Goal: Use online tool/utility: Utilize a website feature to perform a specific function

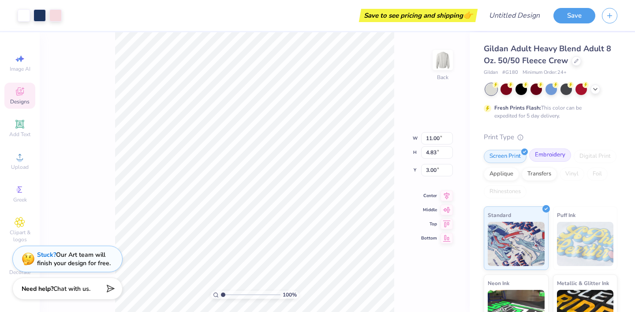
click at [556, 153] on div "Embroidery" at bounding box center [550, 154] width 42 height 13
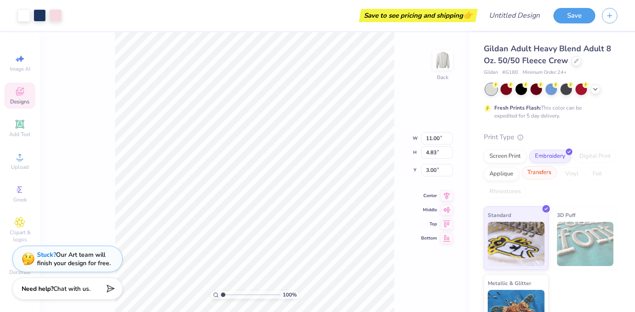
click at [546, 173] on div "Transfers" at bounding box center [539, 172] width 35 height 13
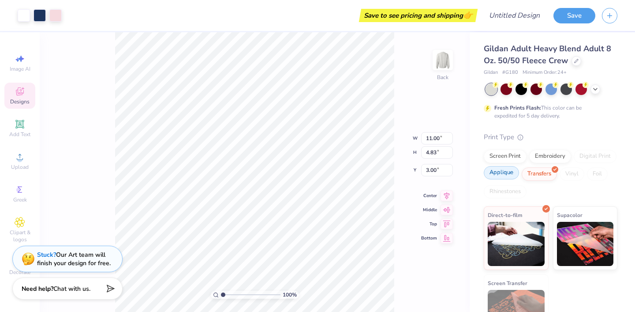
click at [504, 175] on div "Applique" at bounding box center [501, 172] width 35 height 13
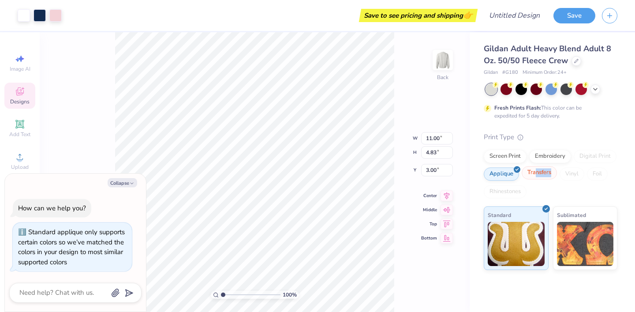
click at [536, 176] on div "Transfers" at bounding box center [539, 172] width 35 height 13
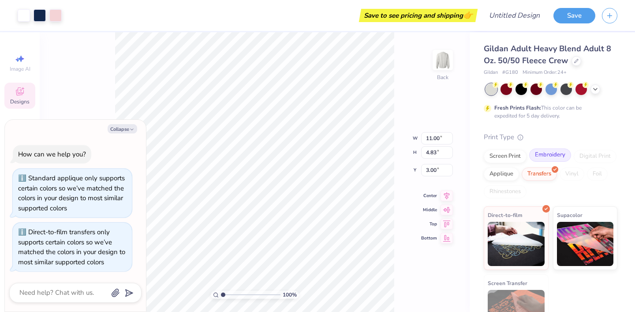
click at [545, 157] on div "Embroidery" at bounding box center [550, 154] width 42 height 13
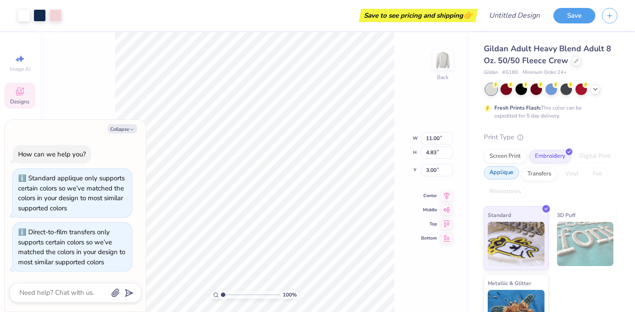
click at [503, 179] on div "Applique" at bounding box center [501, 172] width 35 height 13
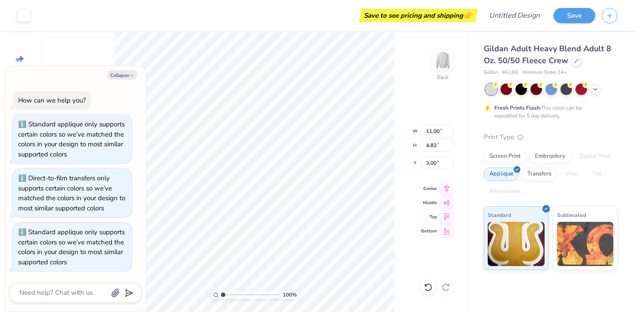
type textarea "x"
type input "10.81"
type input "4.61"
type input "3.09"
type textarea "x"
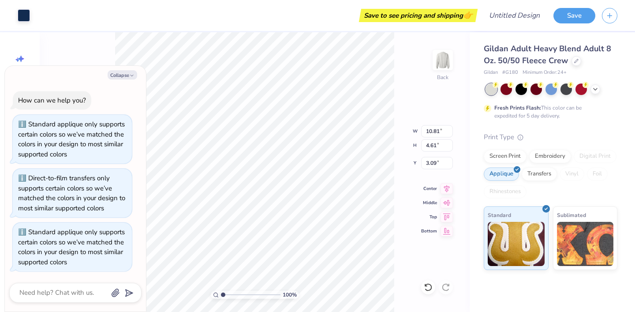
type input "11.00"
type input "4.83"
type input "3.00"
click at [38, 12] on div at bounding box center [40, 14] width 12 height 12
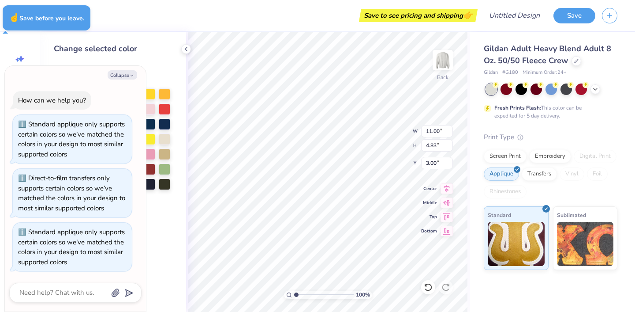
type textarea "x"
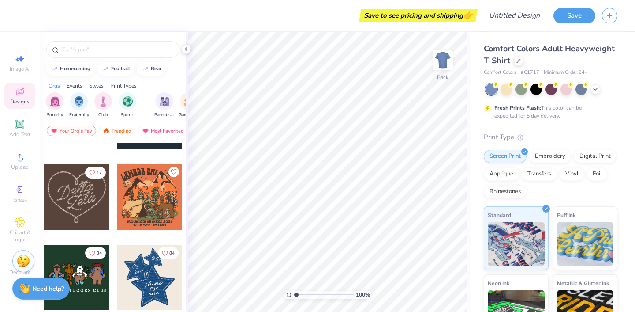
scroll to position [469, 0]
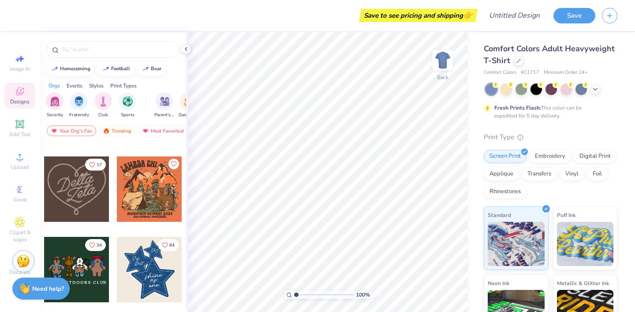
click at [80, 200] on div at bounding box center [76, 188] width 65 height 65
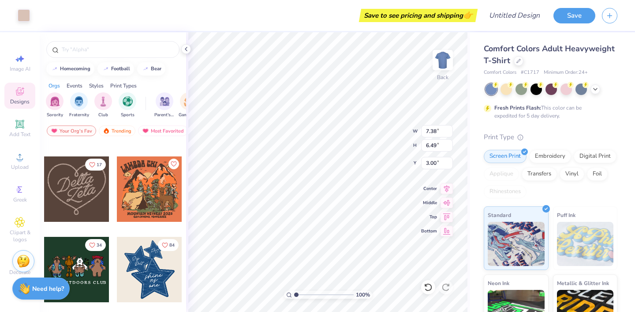
click at [146, 272] on div at bounding box center [149, 269] width 65 height 65
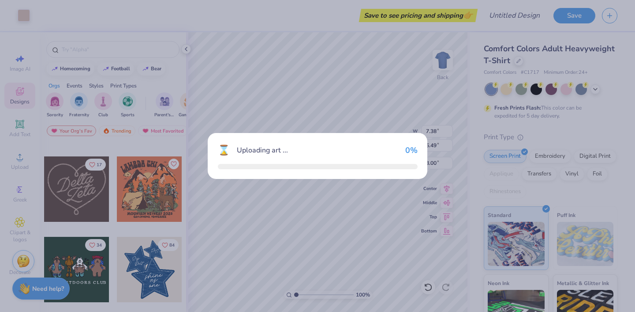
click at [146, 272] on div "⌛ Uploading art ... 0 %" at bounding box center [317, 156] width 635 height 312
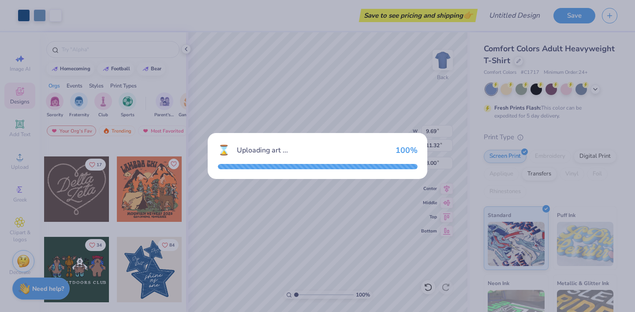
type input "9.69"
type input "11.32"
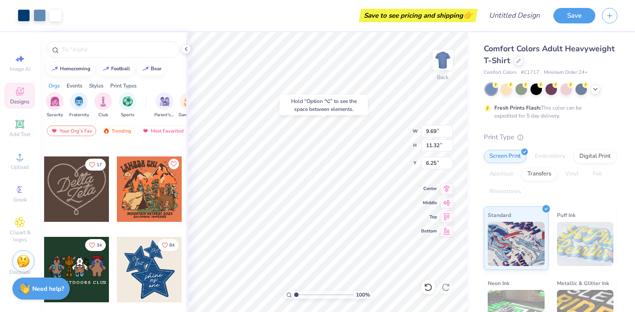
type input "6.25"
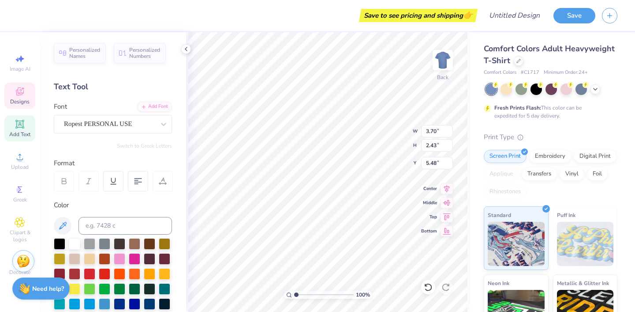
click at [147, 123] on div "Ropest PERSONAL USE" at bounding box center [109, 124] width 93 height 14
click at [165, 124] on icon at bounding box center [163, 124] width 5 height 3
type input "4.70"
type input "2.61"
type input "4.09"
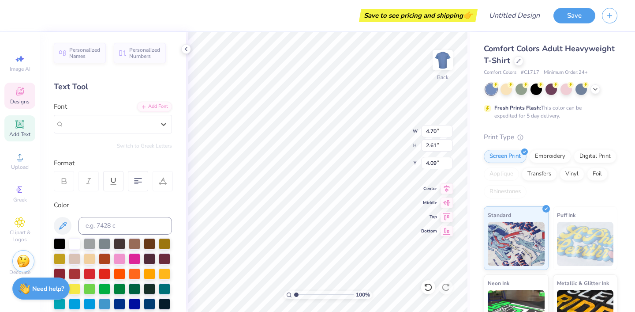
scroll to position [180, 0]
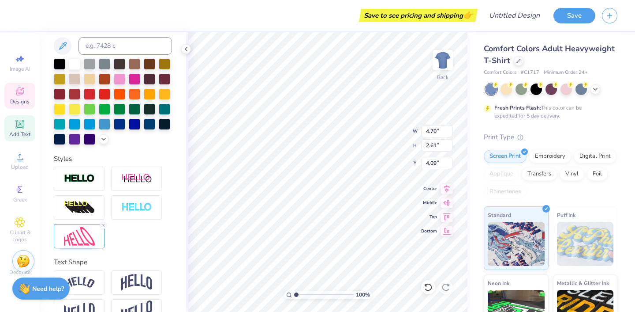
click at [26, 128] on div "Add Text" at bounding box center [19, 128] width 31 height 26
